Goal: Find specific fact: Find specific page/section

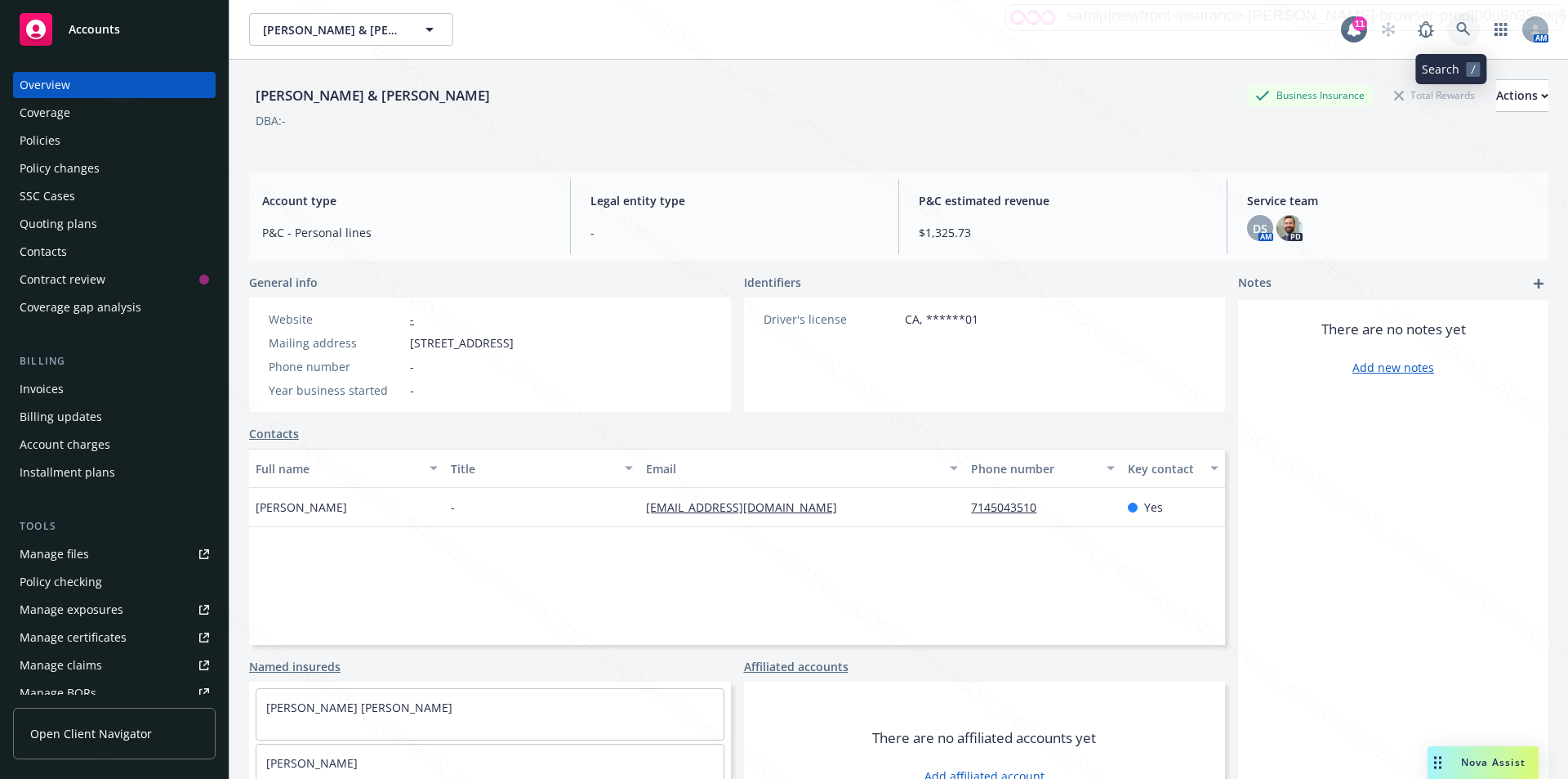
click at [1456, 25] on icon at bounding box center [1463, 28] width 14 height 14
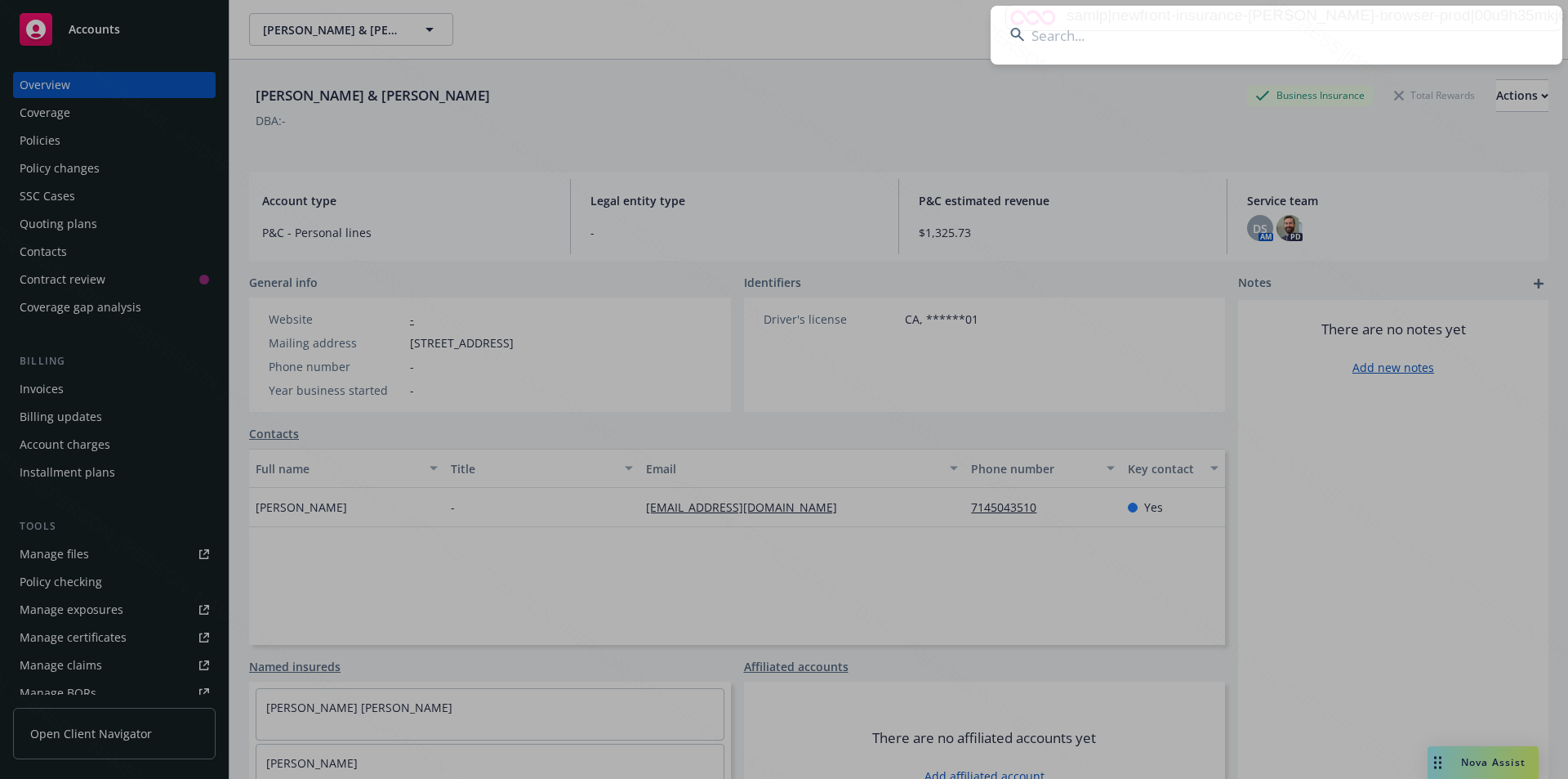
click at [1181, 38] on input at bounding box center [1277, 35] width 572 height 59
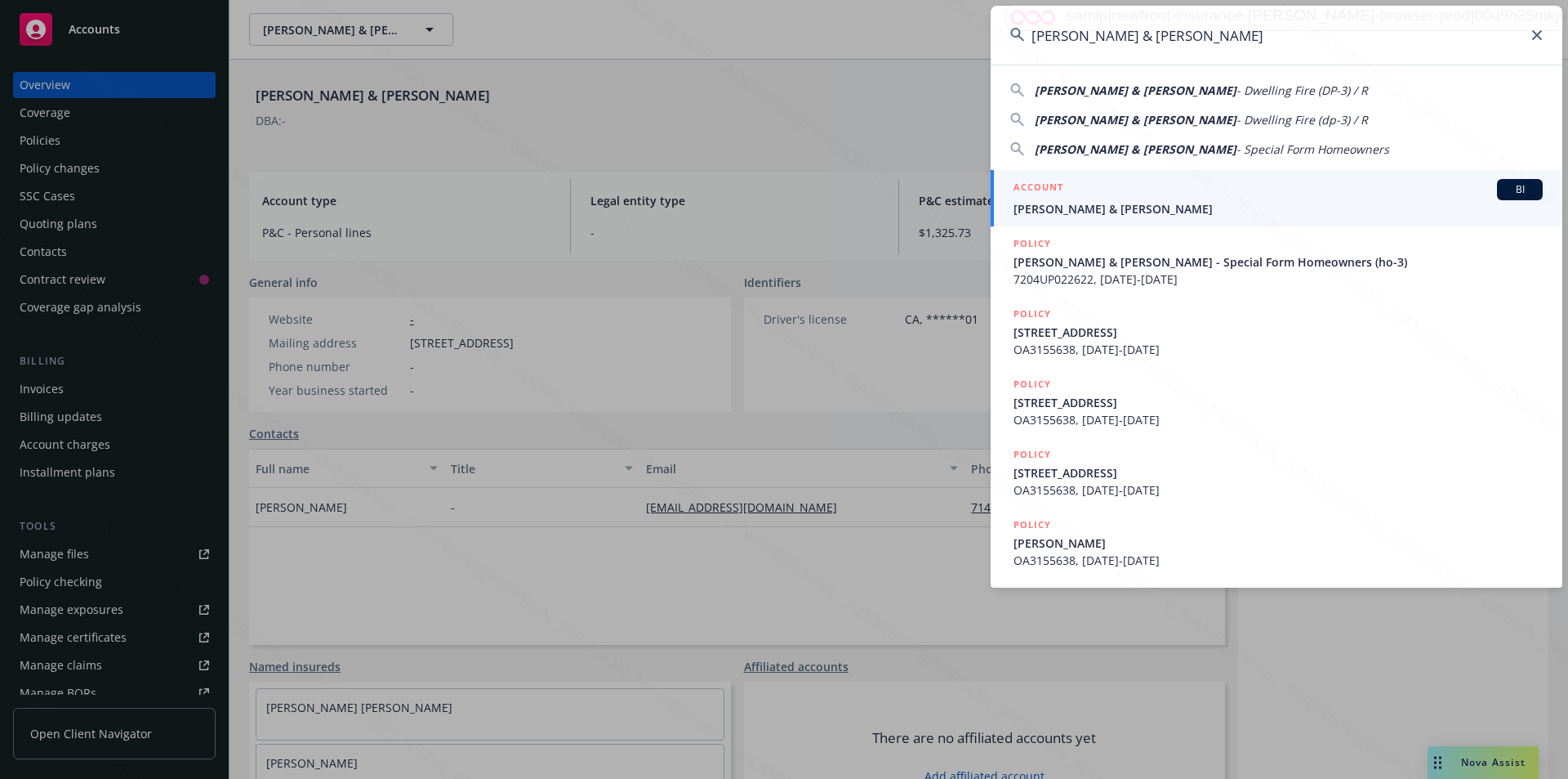
type input "[PERSON_NAME] & [PERSON_NAME]"
click at [1099, 207] on span "[PERSON_NAME] & [PERSON_NAME]" at bounding box center [1278, 209] width 529 height 17
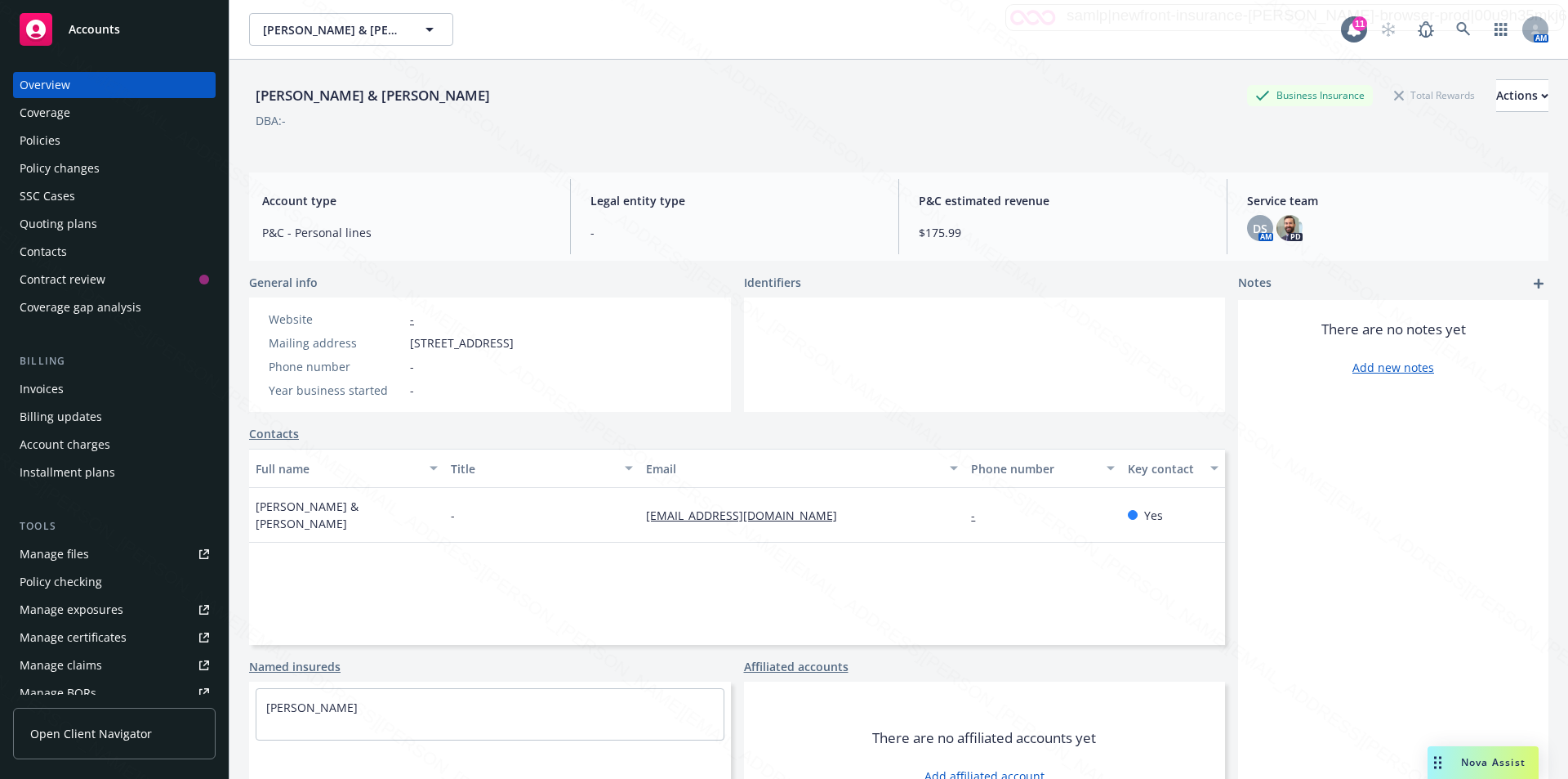
click at [49, 136] on div "Policies" at bounding box center [40, 140] width 41 height 26
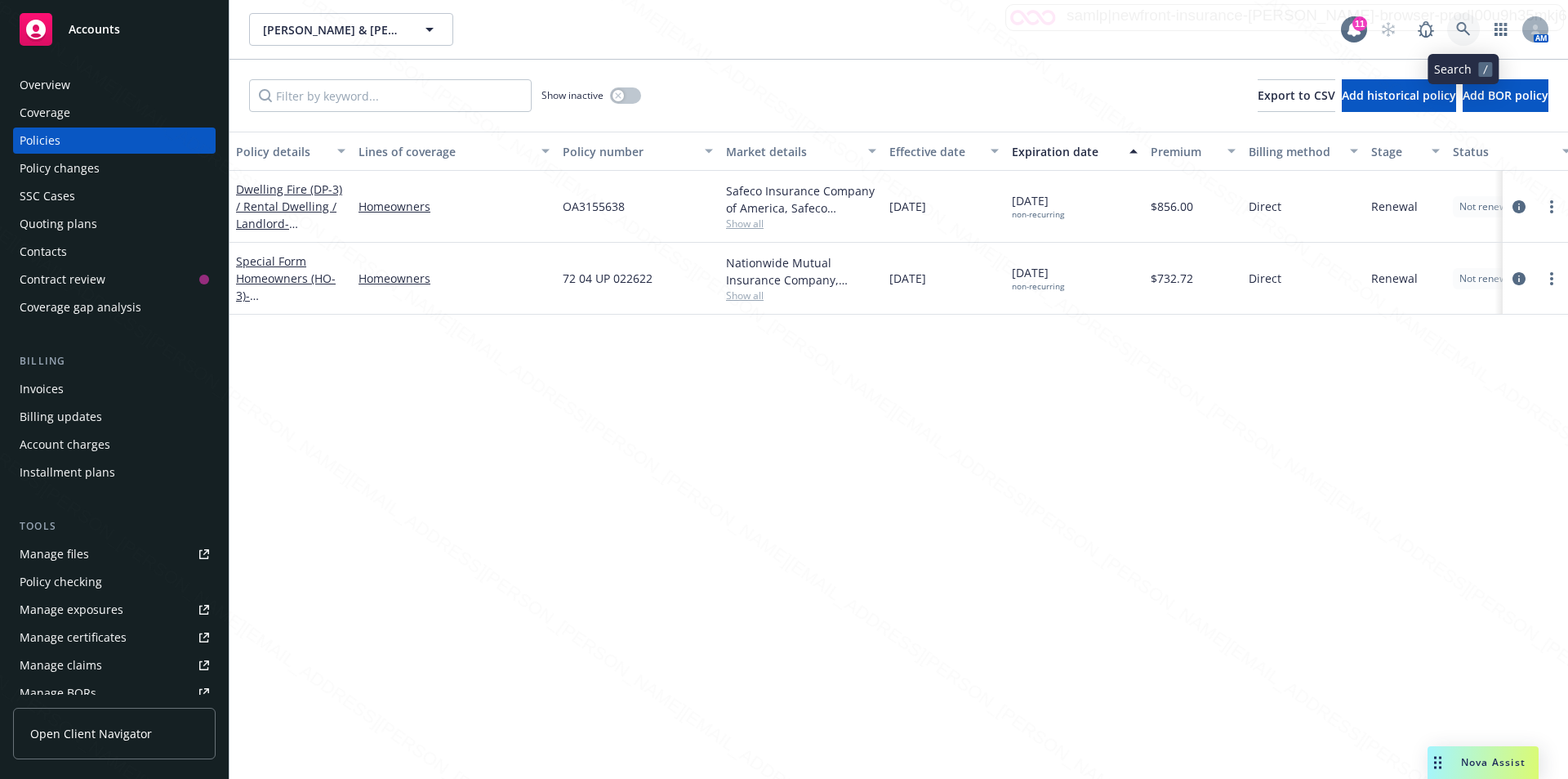
click at [1461, 22] on icon at bounding box center [1464, 29] width 15 height 15
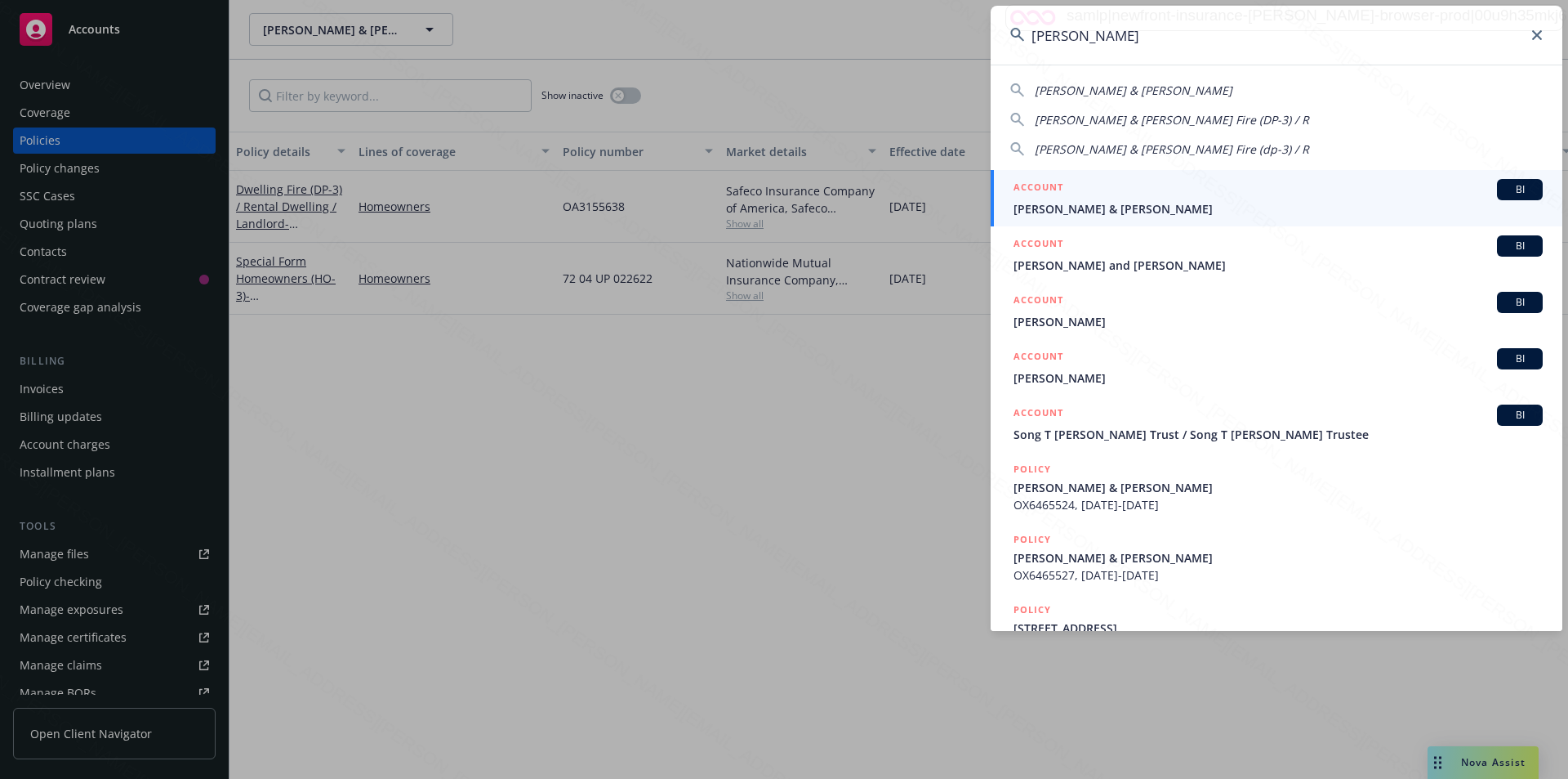
type input "[PERSON_NAME]"
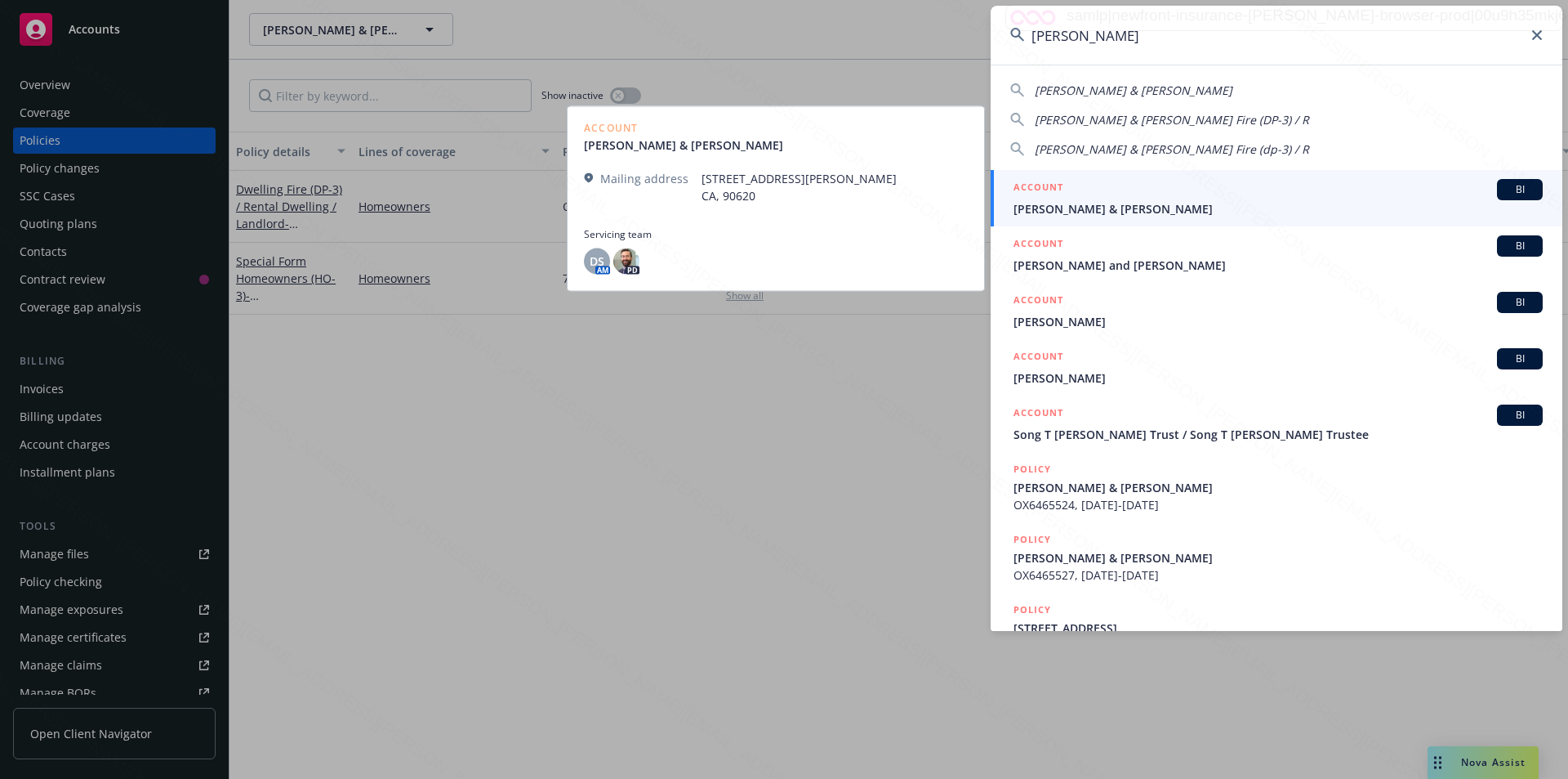
click at [1098, 209] on span "[PERSON_NAME] & [PERSON_NAME]" at bounding box center [1278, 209] width 529 height 17
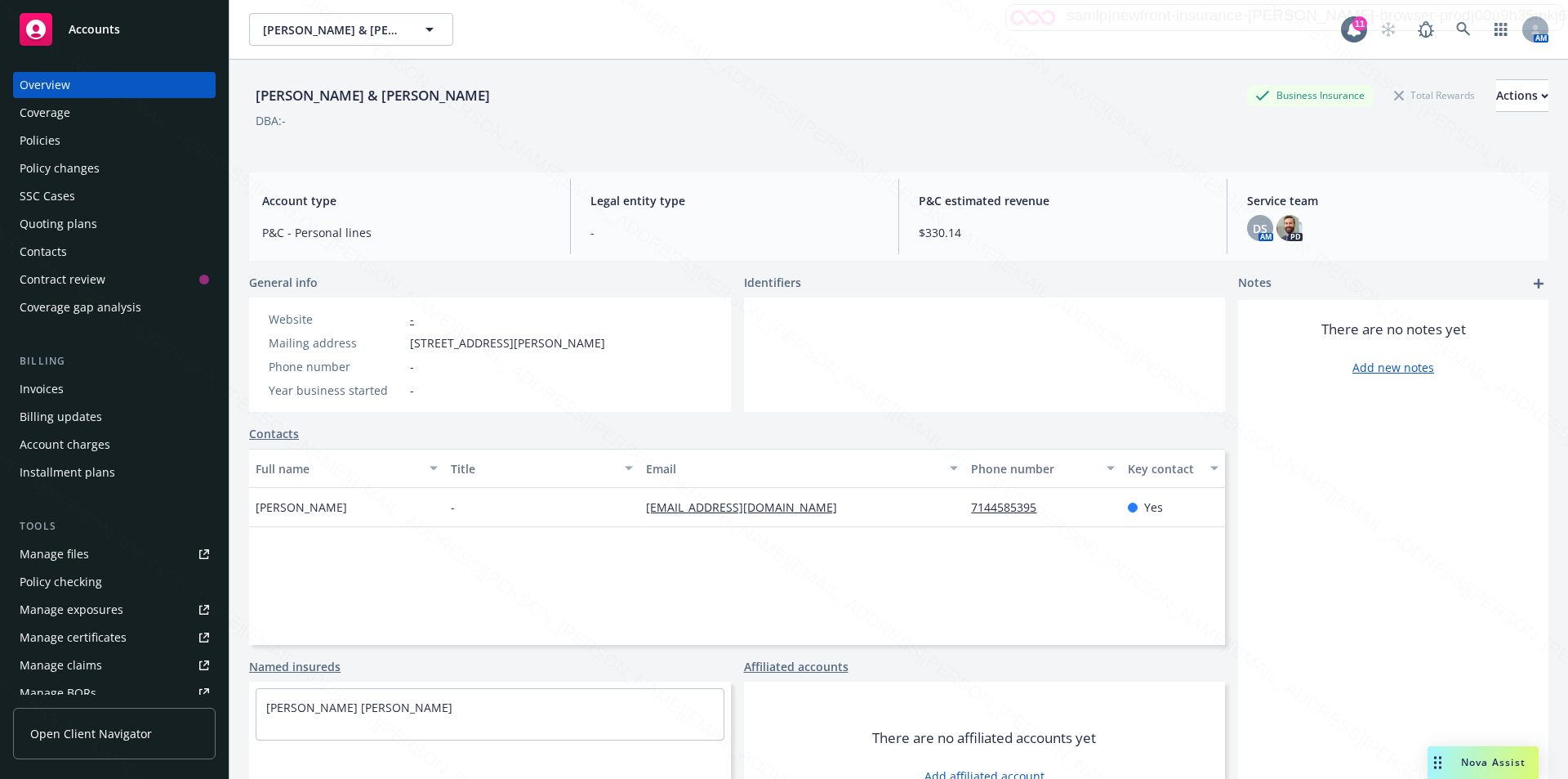
click at [47, 143] on div "Policies" at bounding box center [40, 140] width 41 height 26
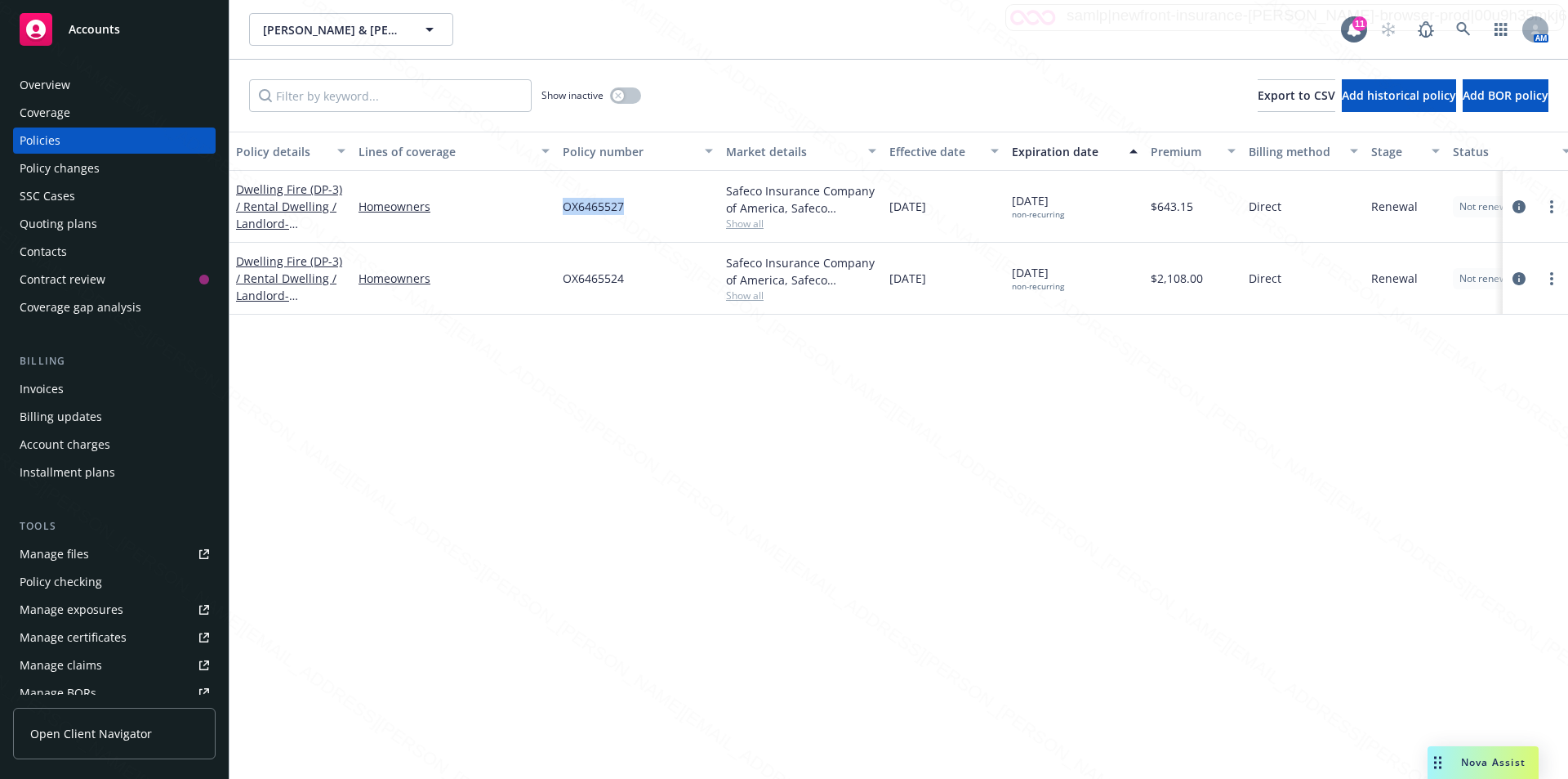
drag, startPoint x: 626, startPoint y: 207, endPoint x: 564, endPoint y: 209, distance: 62.0
click at [564, 209] on div "OX6465527" at bounding box center [638, 206] width 163 height 72
copy span "OX6465527"
click at [299, 288] on span "- [STREET_ADDRESS]" at bounding box center [288, 304] width 103 height 33
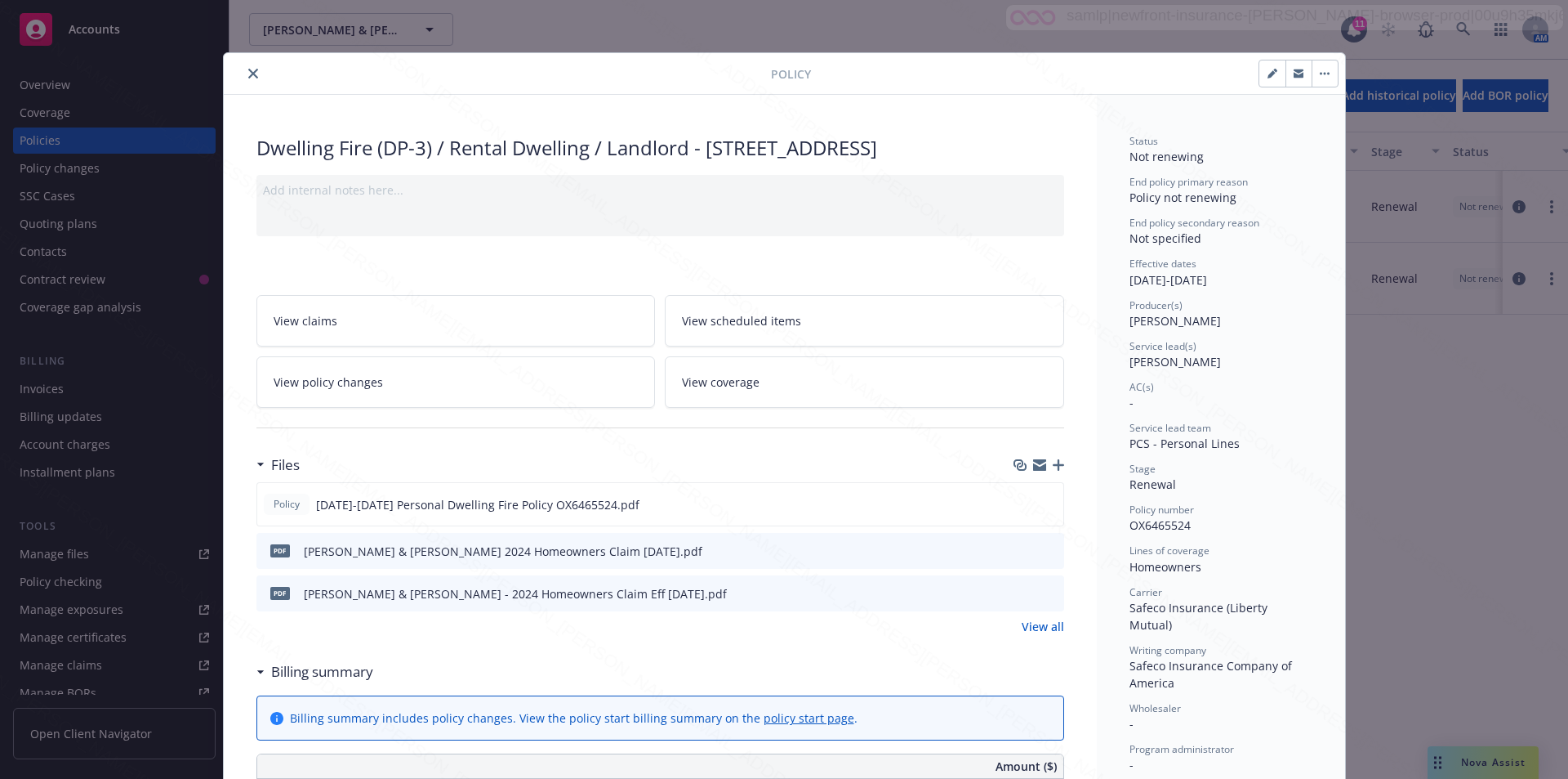
drag, startPoint x: 707, startPoint y: 150, endPoint x: 435, endPoint y: 168, distance: 272.6
click at [437, 162] on div "Dwelling Fire (DP-3) / Rental Dwelling / Landlord - [STREET_ADDRESS]" at bounding box center [661, 148] width 808 height 28
copy div "[STREET_ADDRESS]"
click at [246, 67] on button "close" at bounding box center [253, 74] width 20 height 20
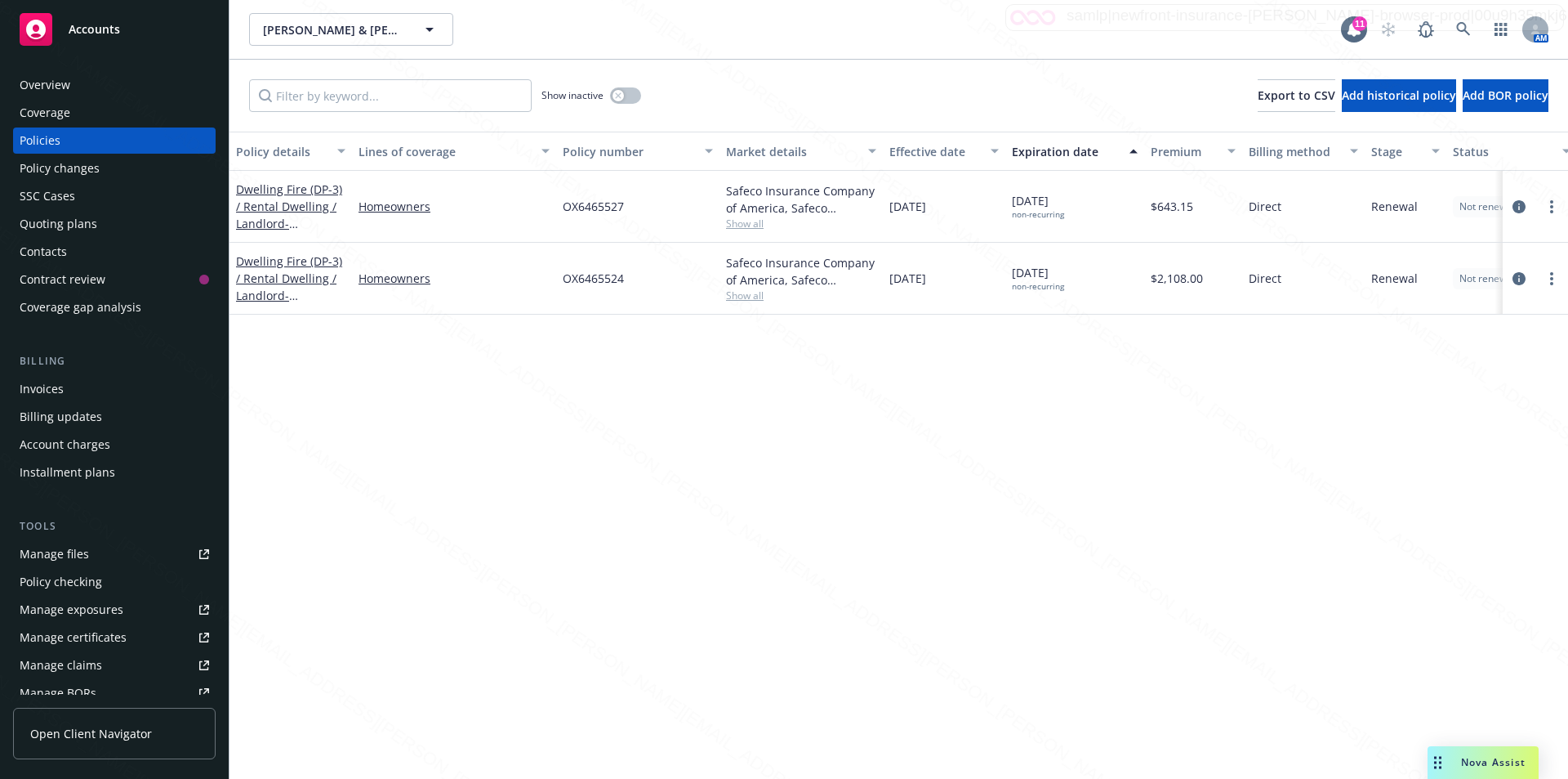
click at [632, 282] on div "OX6465524" at bounding box center [638, 278] width 163 height 72
click at [626, 208] on div "OX6465527" at bounding box center [638, 206] width 163 height 72
click at [1457, 26] on icon at bounding box center [1463, 28] width 14 height 14
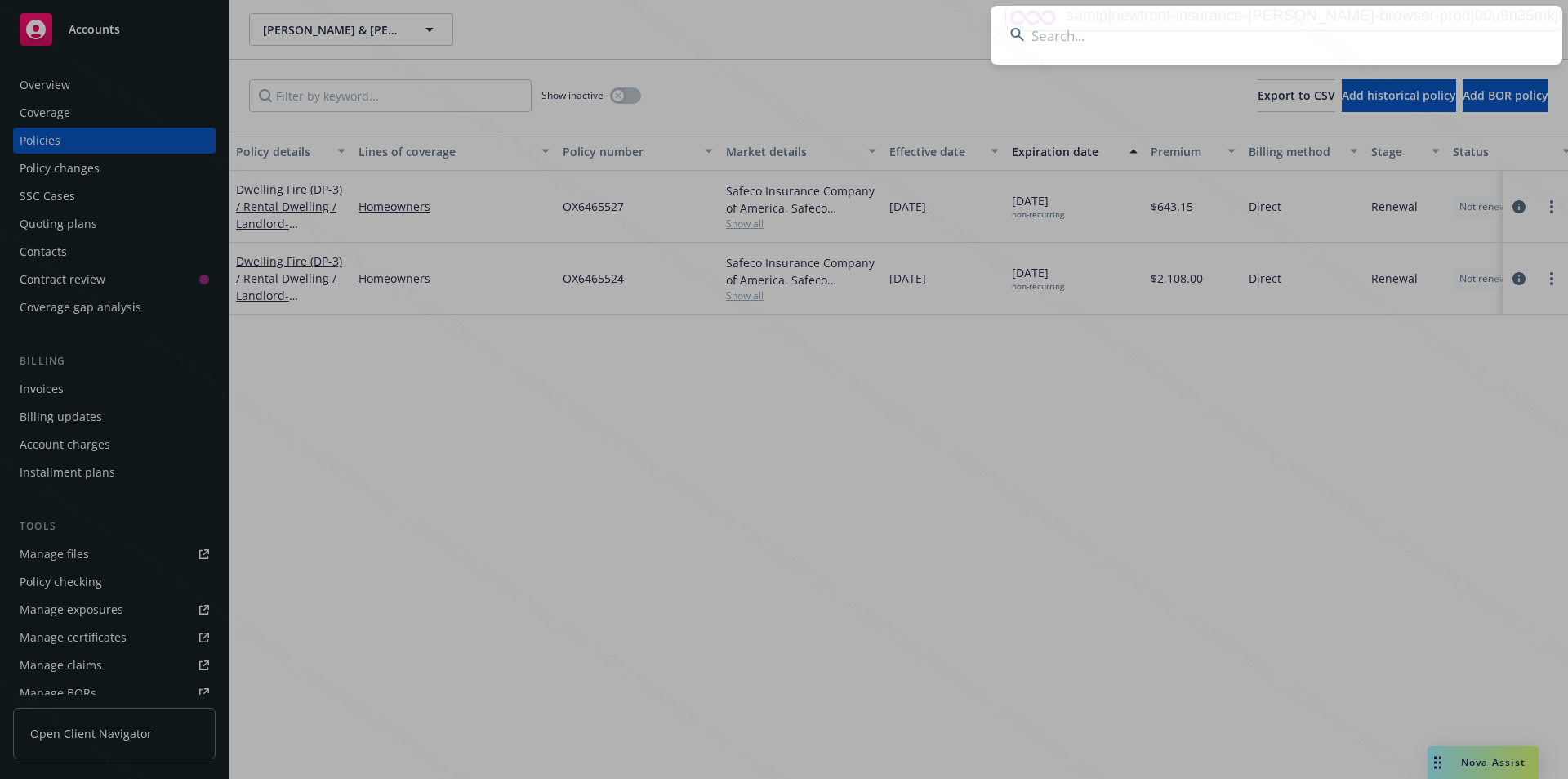
click at [1188, 40] on input at bounding box center [1277, 35] width 572 height 59
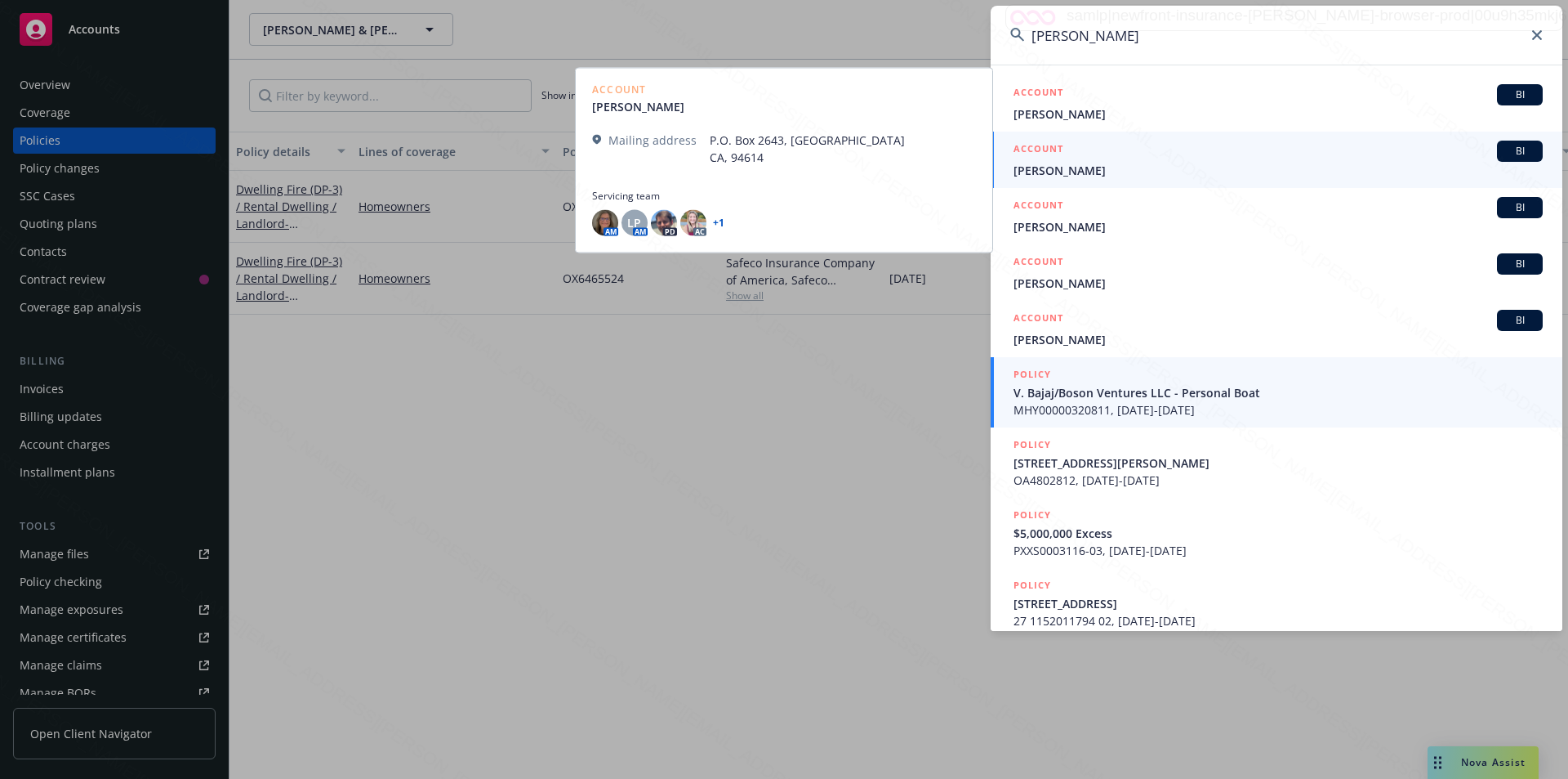
type input "[PERSON_NAME]"
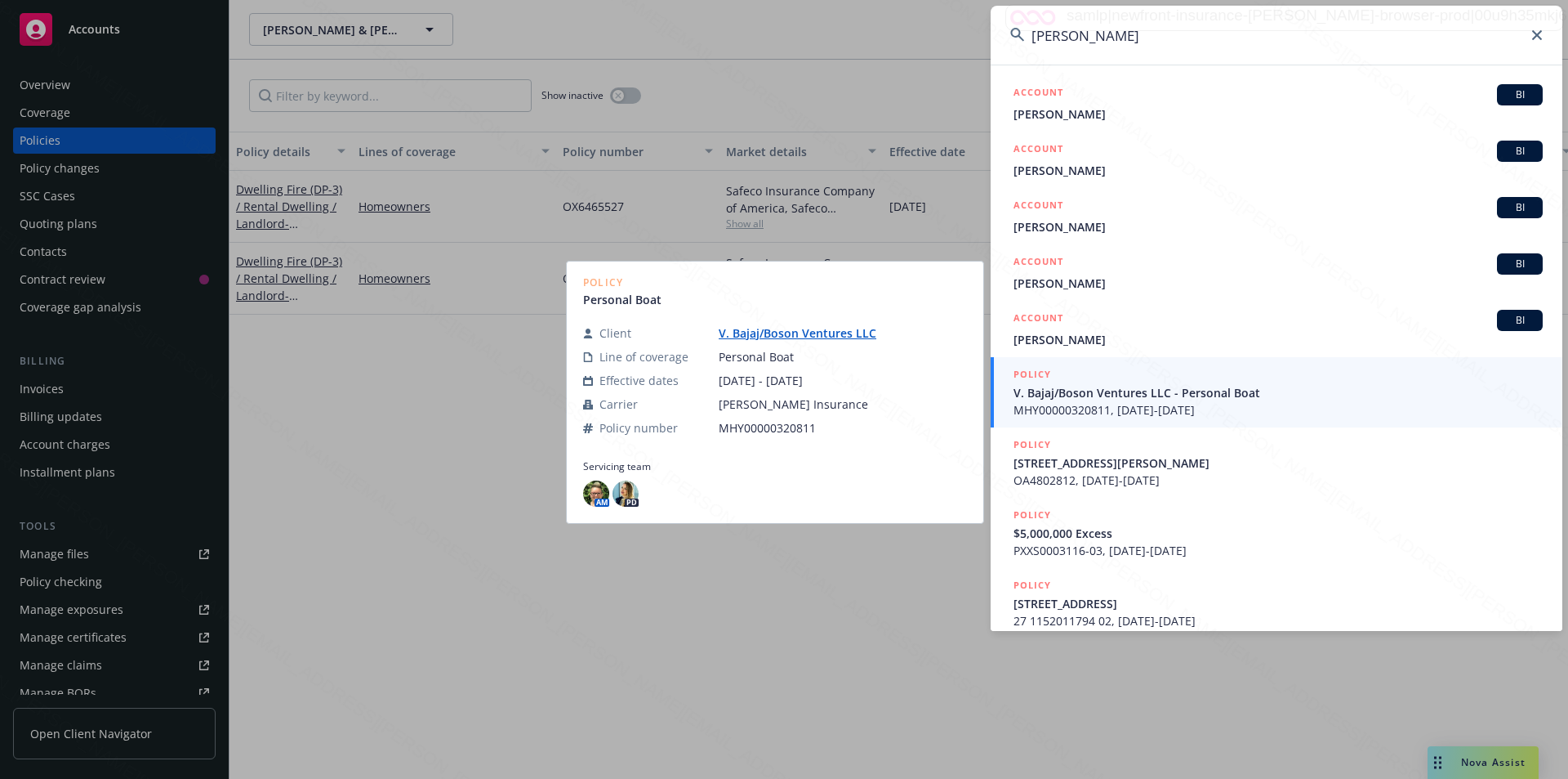
click at [1128, 397] on span "V. Bajaj/Boson Ventures LLC - Personal Boat" at bounding box center [1278, 392] width 529 height 17
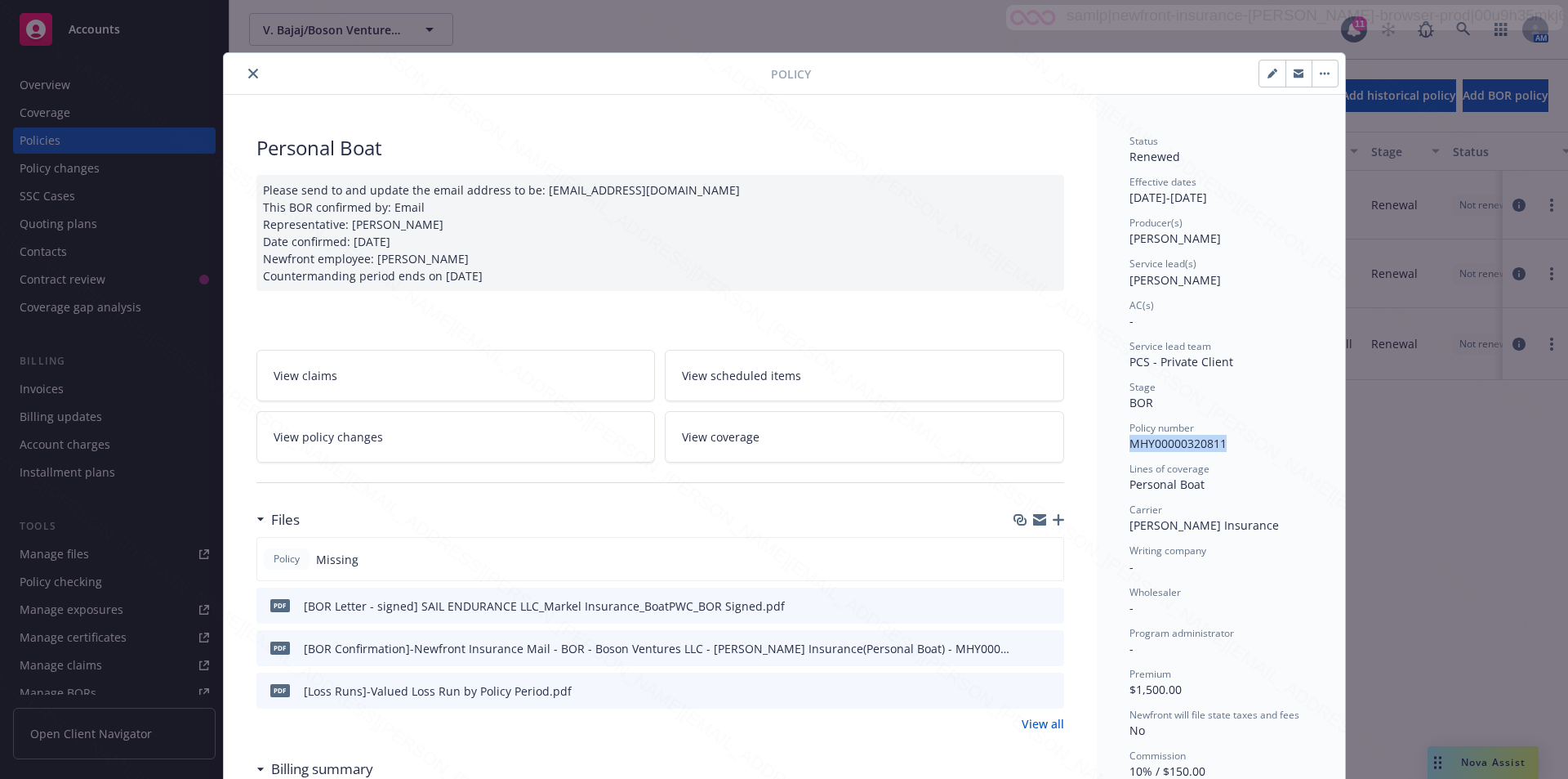
drag, startPoint x: 1227, startPoint y: 442, endPoint x: 1130, endPoint y: 444, distance: 97.0
click at [1130, 444] on div "Policy number MHY00000320811" at bounding box center [1221, 437] width 183 height 31
drag, startPoint x: 1130, startPoint y: 444, endPoint x: 1220, endPoint y: 442, distance: 90.0
click at [1220, 442] on div "Policy number MHY00000320811" at bounding box center [1221, 437] width 183 height 31
copy span "MHY00000320811"
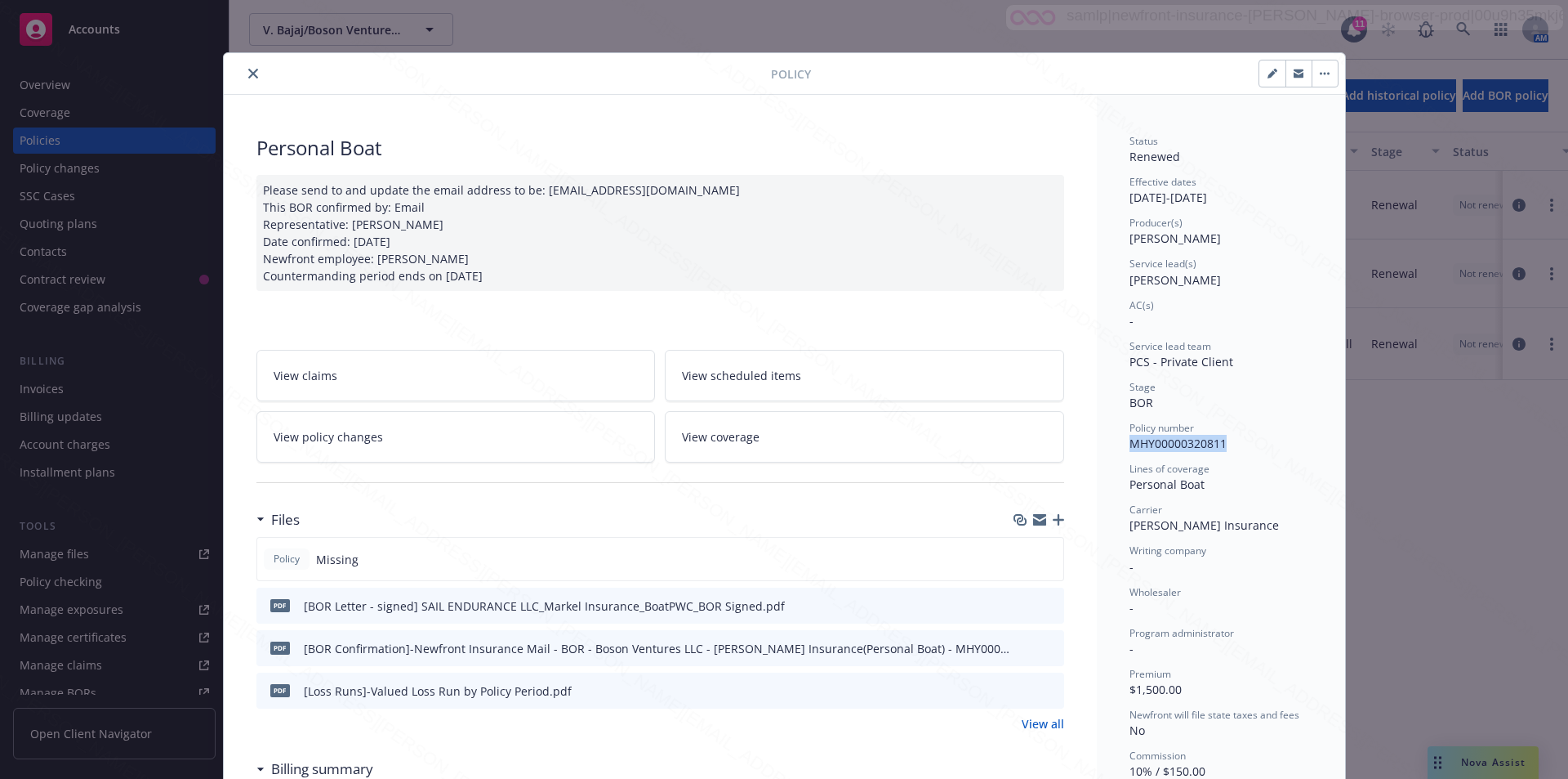
click at [249, 70] on icon "close" at bounding box center [253, 74] width 10 height 10
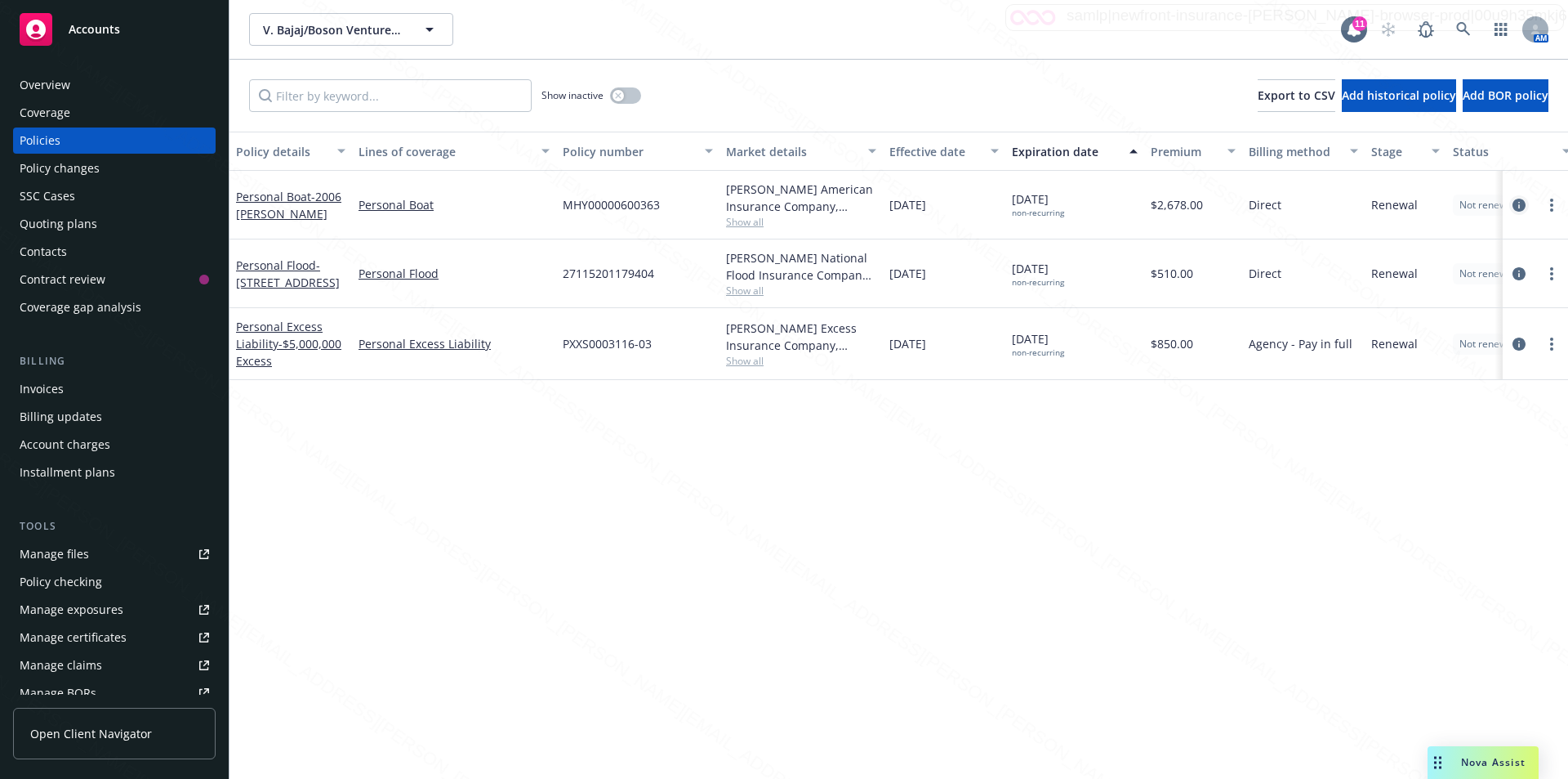
click at [1520, 205] on icon "circleInformation" at bounding box center [1519, 205] width 13 height 13
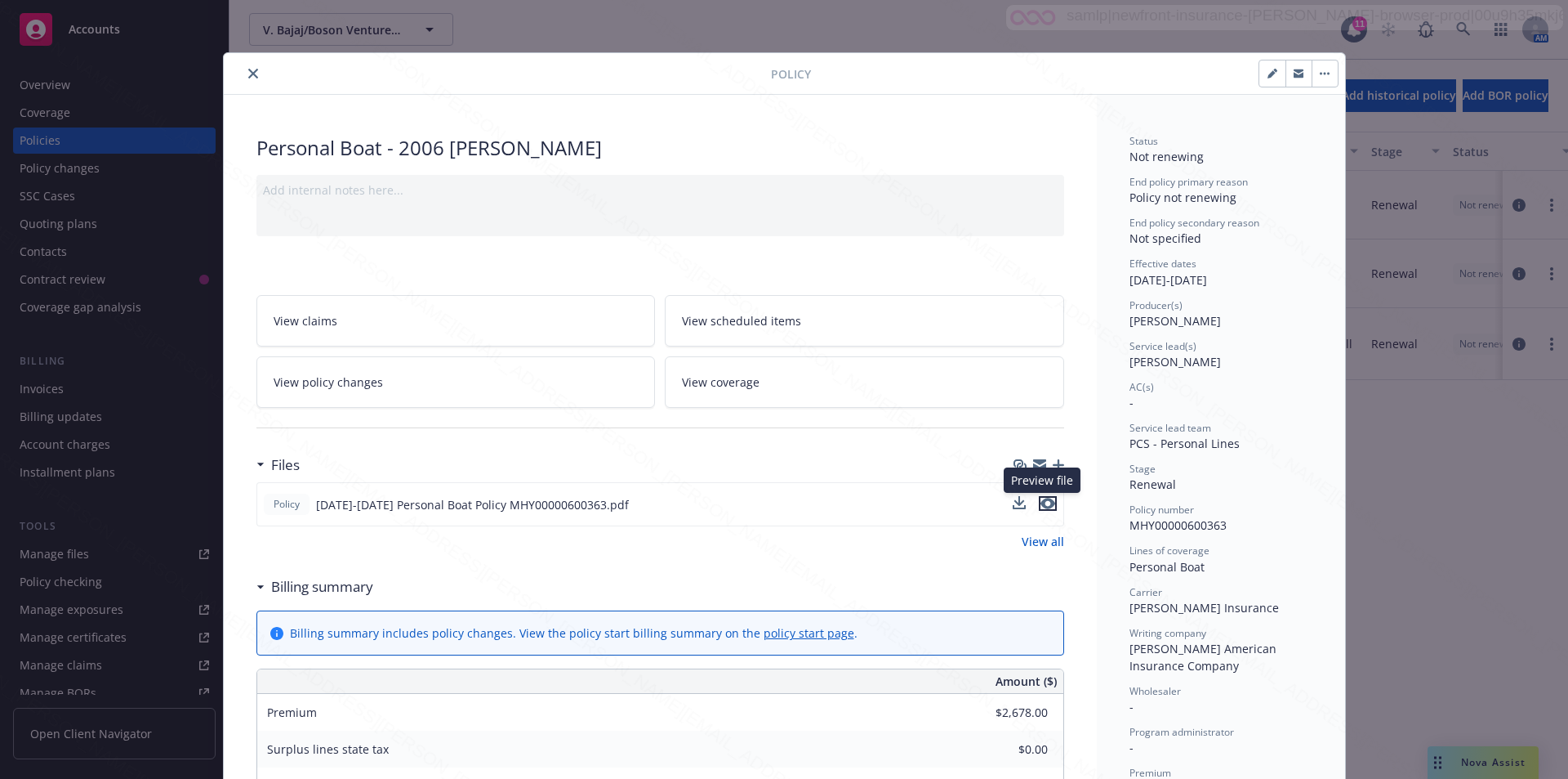
click at [1043, 503] on icon "preview file" at bounding box center [1048, 503] width 15 height 12
click at [249, 77] on icon "close" at bounding box center [253, 74] width 10 height 10
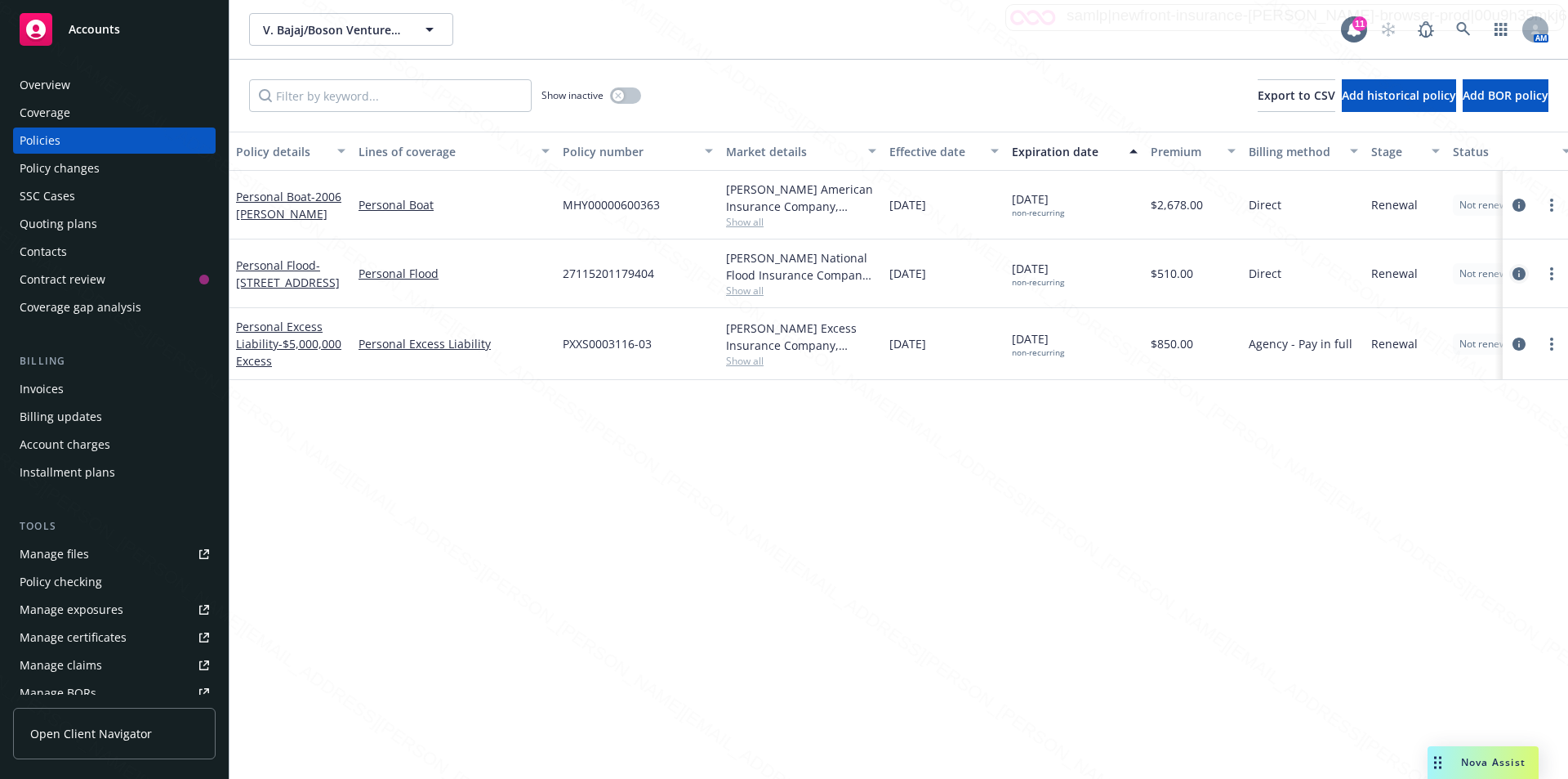
click at [1514, 273] on icon "circleInformation" at bounding box center [1519, 273] width 13 height 13
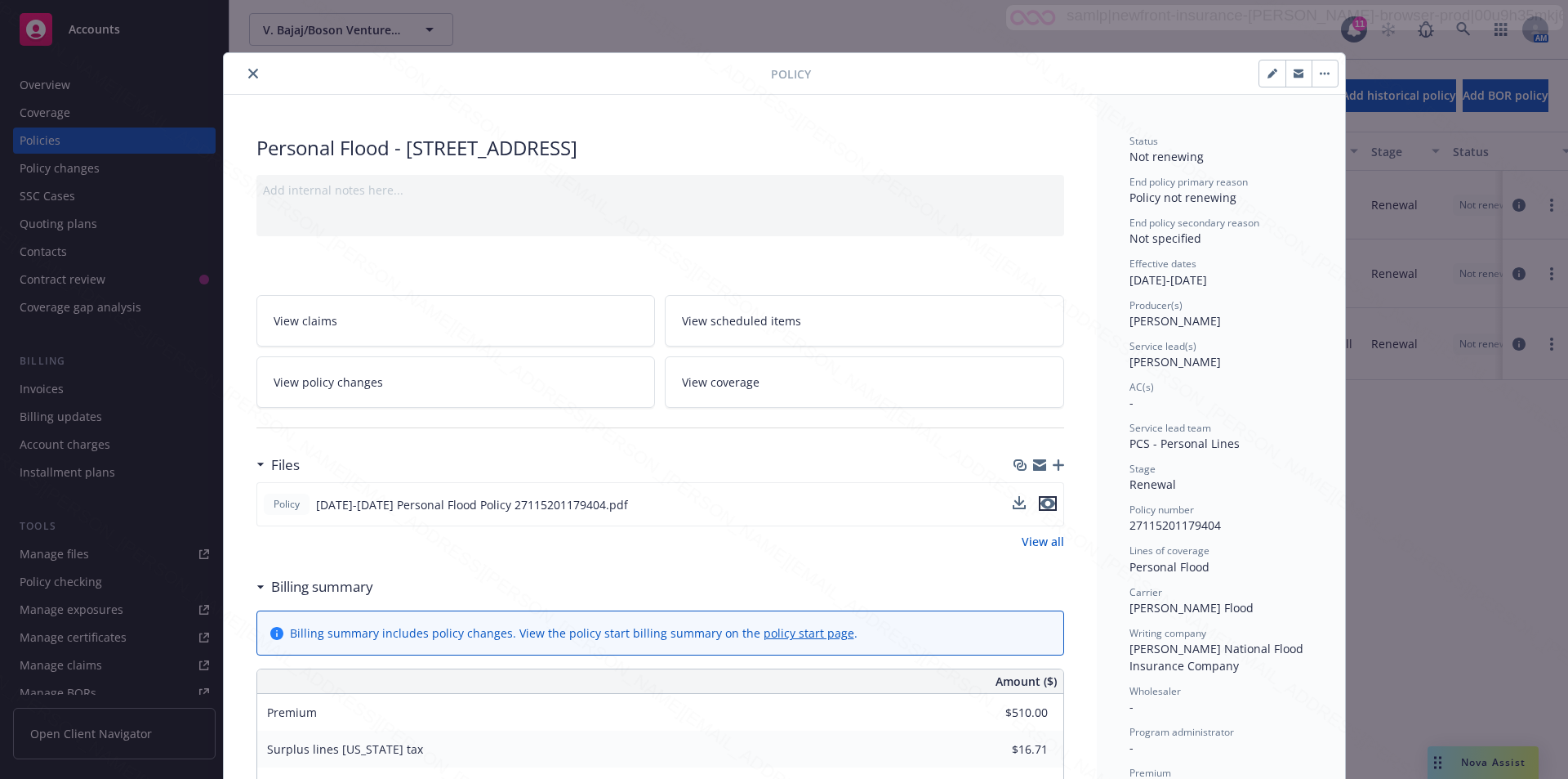
click at [1041, 500] on icon "preview file" at bounding box center [1048, 503] width 15 height 12
click at [243, 70] on button "close" at bounding box center [253, 74] width 20 height 20
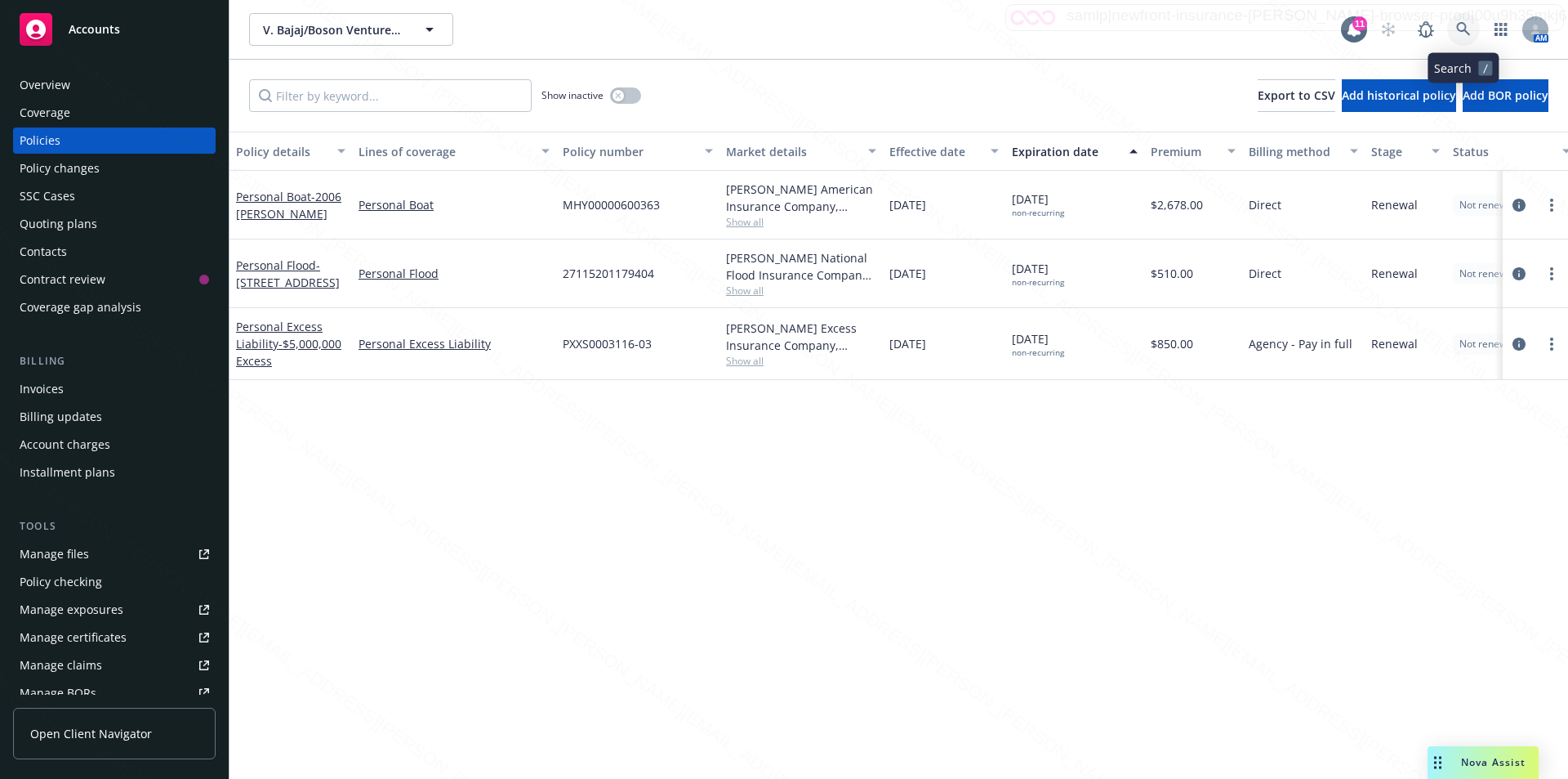
click at [1468, 32] on icon at bounding box center [1464, 29] width 15 height 15
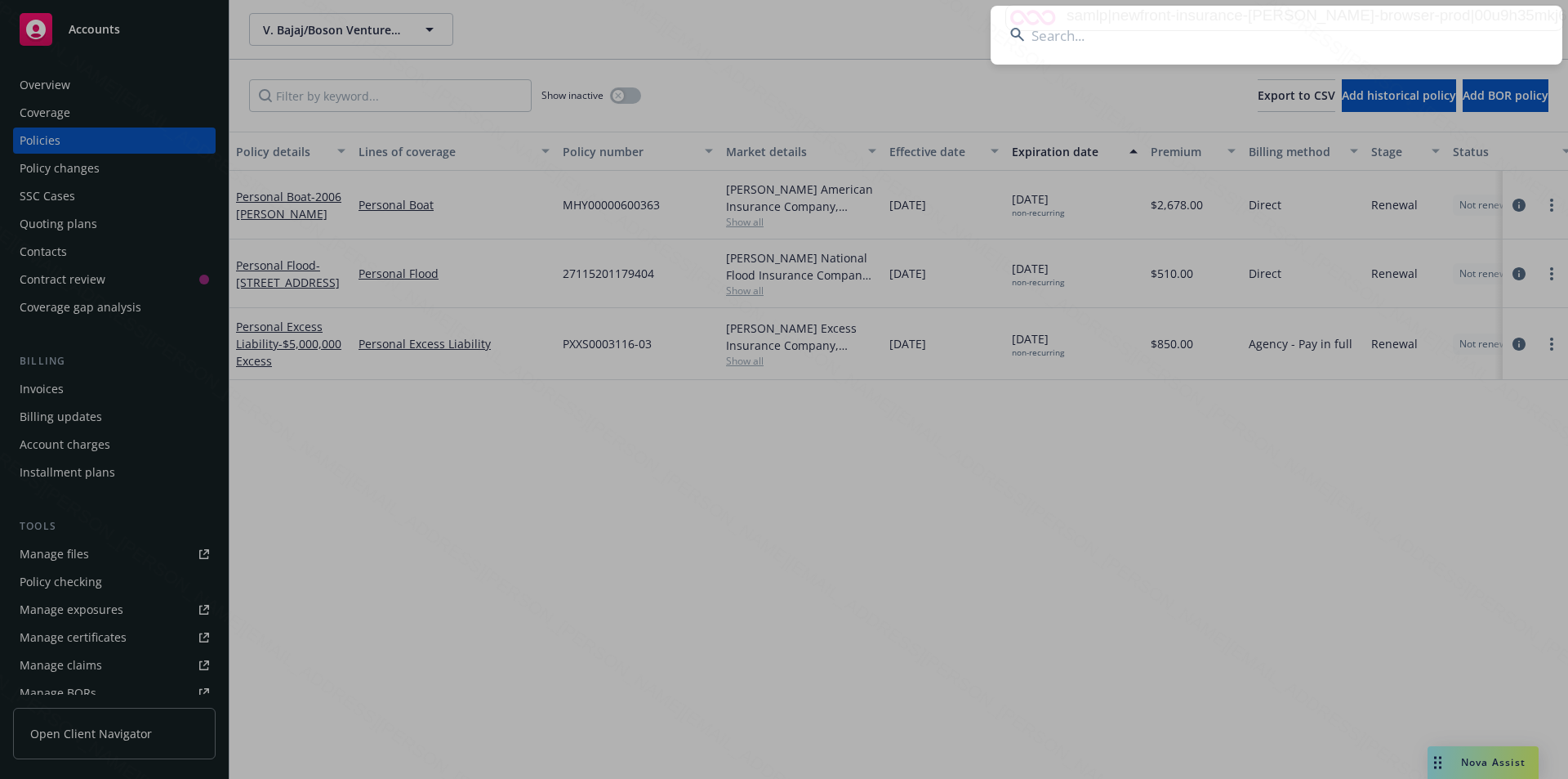
click at [1254, 41] on input at bounding box center [1277, 35] width 572 height 59
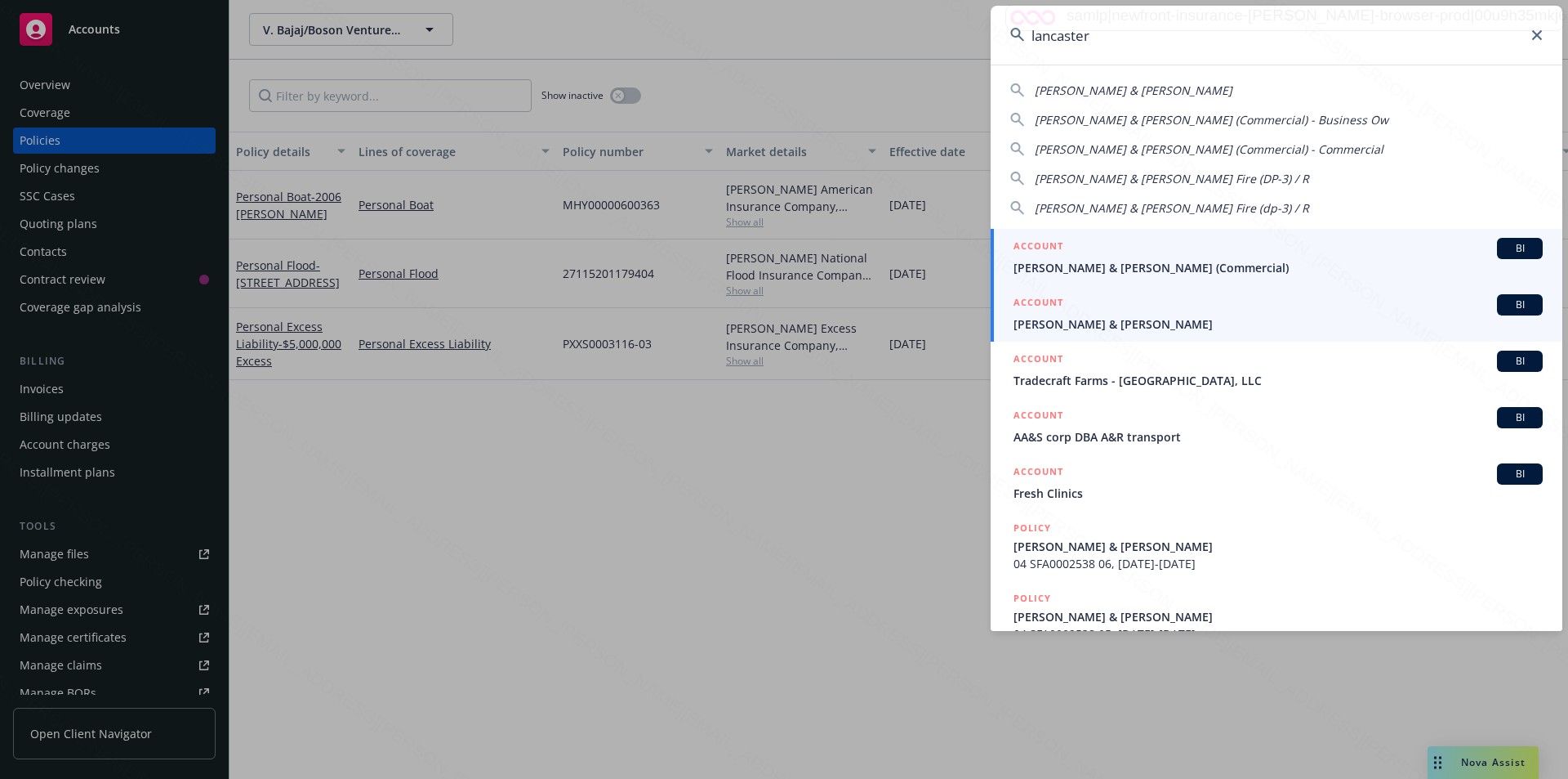
type input "lancaster"
click at [1129, 320] on span "[PERSON_NAME] & [PERSON_NAME]" at bounding box center [1278, 323] width 529 height 17
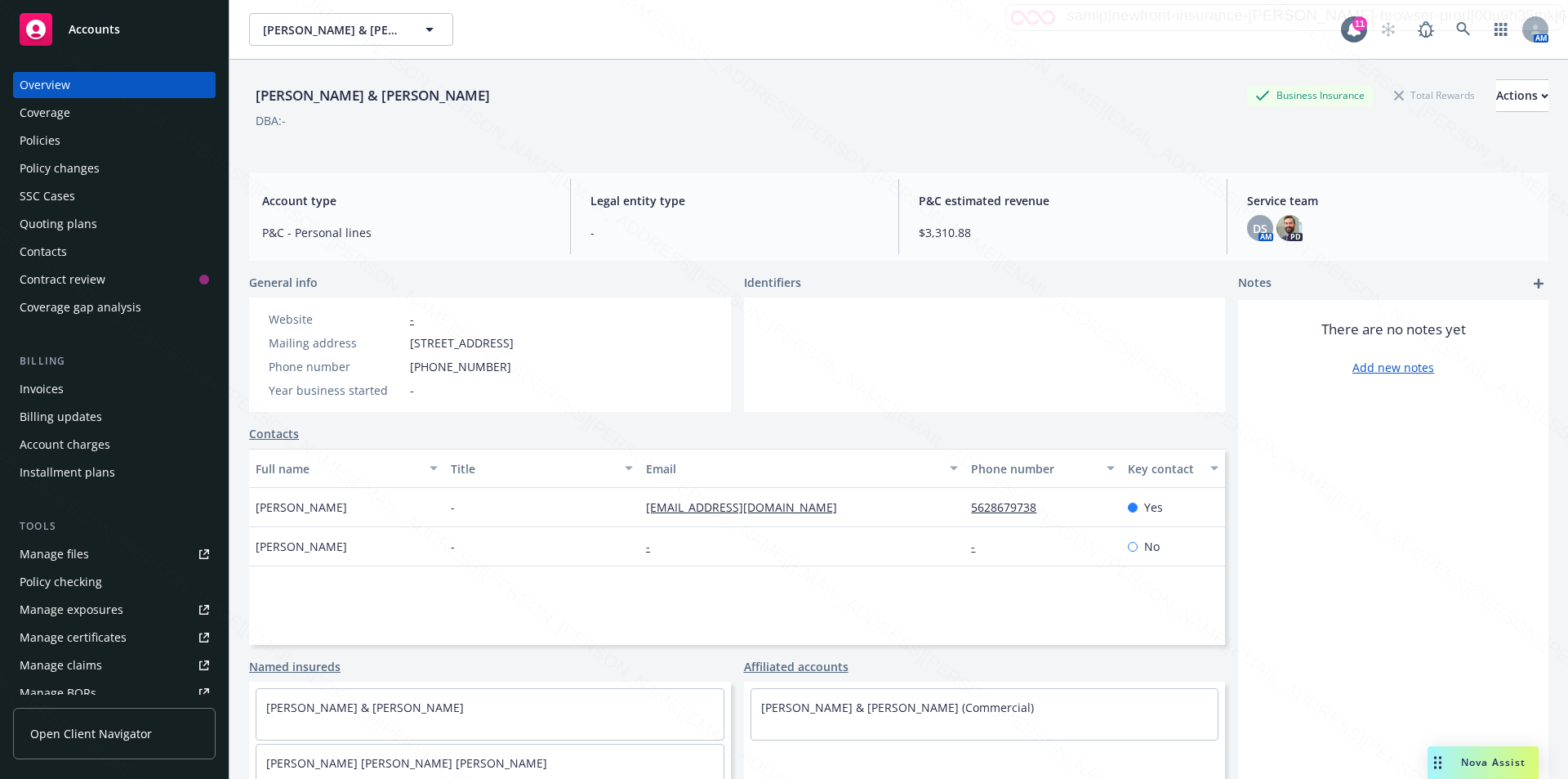
click at [48, 138] on div "Policies" at bounding box center [40, 140] width 41 height 26
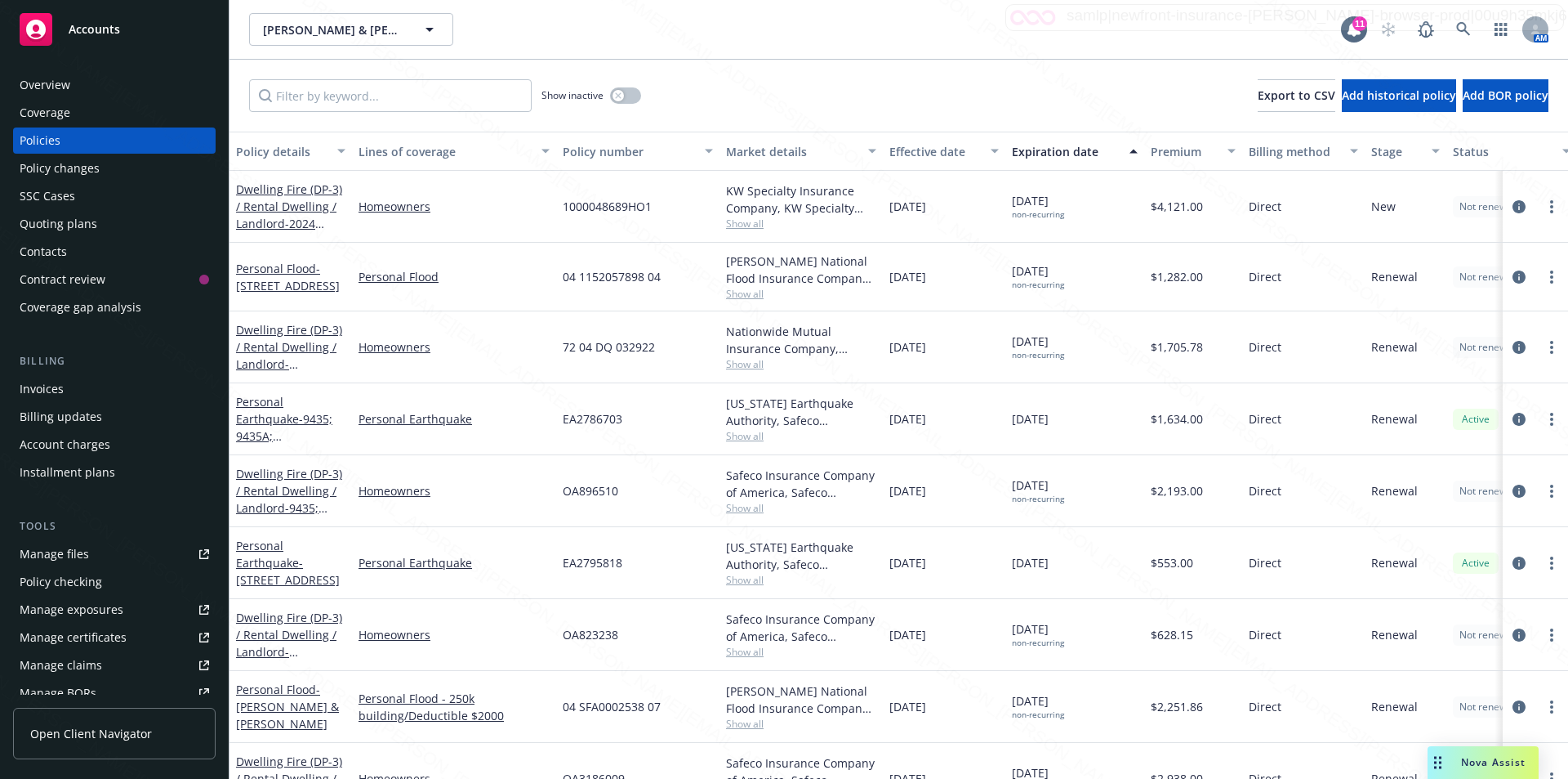
click at [787, 225] on span "Show all" at bounding box center [801, 223] width 151 height 14
click at [513, 230] on div "Homeowners" at bounding box center [454, 206] width 204 height 72
drag, startPoint x: 667, startPoint y: 206, endPoint x: 546, endPoint y: 199, distance: 121.2
click at [546, 199] on div "Dwelling Fire (DP-3) / Rental Dwelling / Landlord - 2024 Landlord Home Policy -…" at bounding box center [1017, 206] width 1576 height 72
drag, startPoint x: 664, startPoint y: 207, endPoint x: 560, endPoint y: 203, distance: 104.1
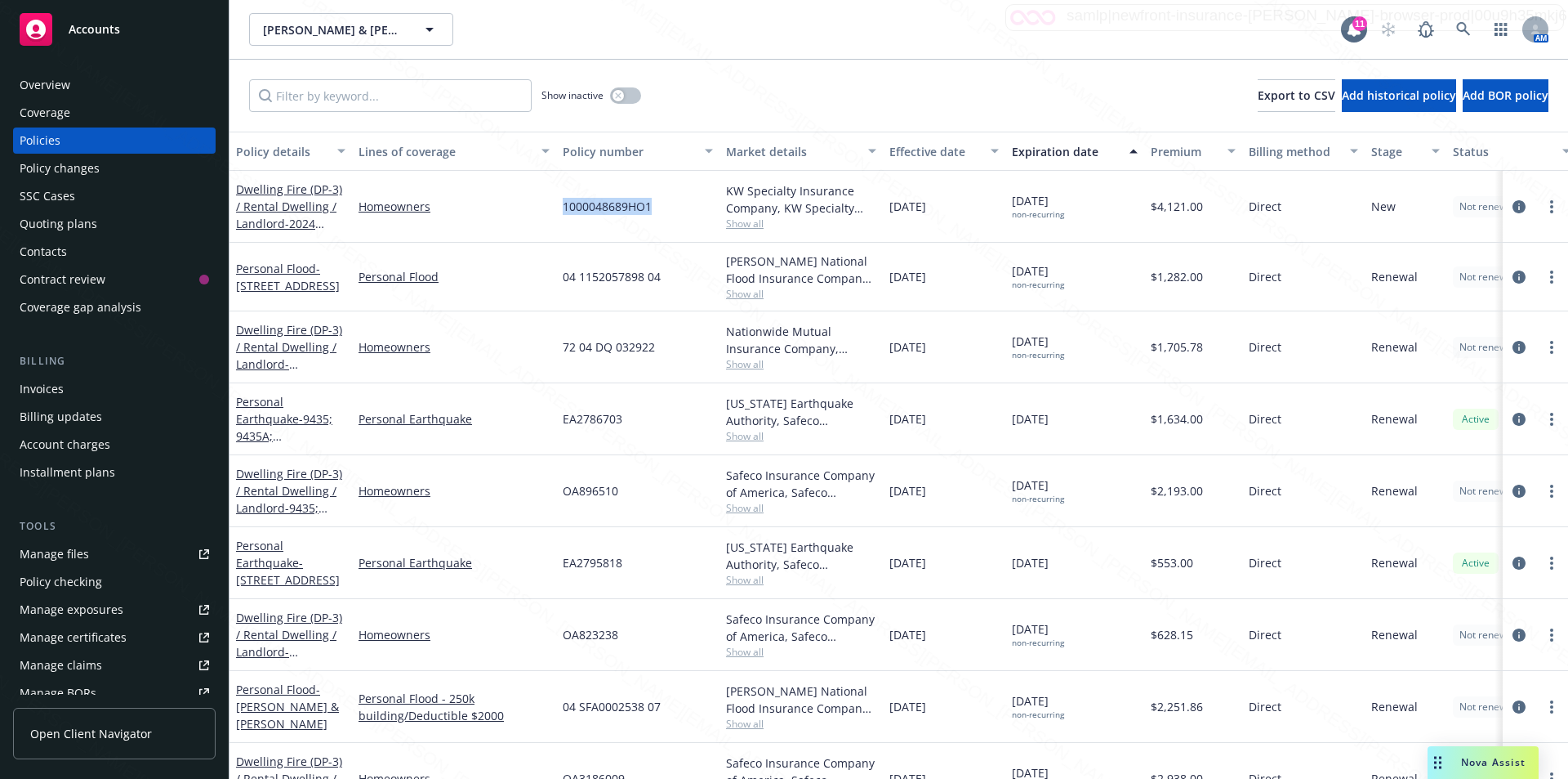
click at [560, 203] on div "1000048689HO1" at bounding box center [638, 206] width 163 height 72
copy span "1000048689HO1"
